Goal: Find specific page/section: Find specific page/section

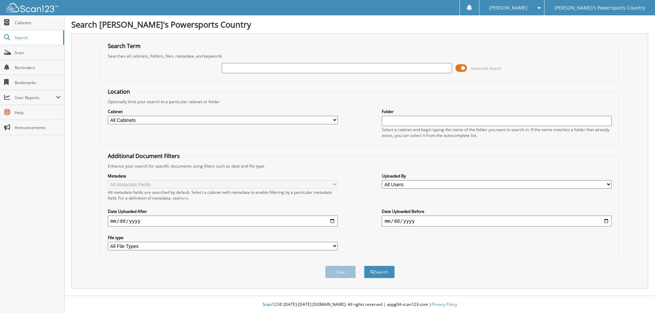
click at [256, 66] on input "text" at bounding box center [337, 68] width 230 height 10
click at [314, 72] on input "text" at bounding box center [337, 68] width 230 height 10
type input "18588"
click at [364, 266] on button "Search" at bounding box center [379, 272] width 31 height 13
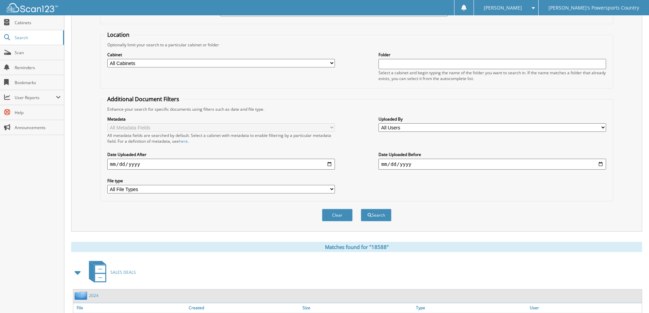
scroll to position [214, 0]
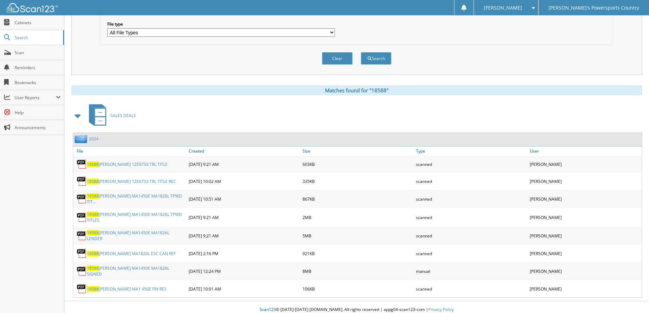
click at [122, 268] on link "18588 [PERSON_NAME] MA1450E MA1826L SIGNED" at bounding box center [136, 272] width 99 height 12
click at [145, 213] on link "18588 [PERSON_NAME] MA1450E MA1826L TPWD TITLES" at bounding box center [136, 218] width 99 height 12
click at [26, 58] on link "Scan" at bounding box center [32, 52] width 64 height 15
